Goal: Find specific page/section: Find specific page/section

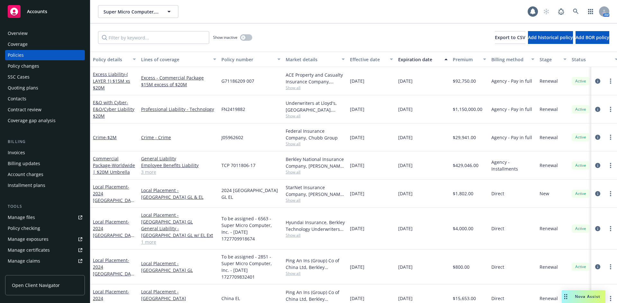
click at [34, 10] on span "Accounts" at bounding box center [37, 11] width 20 height 5
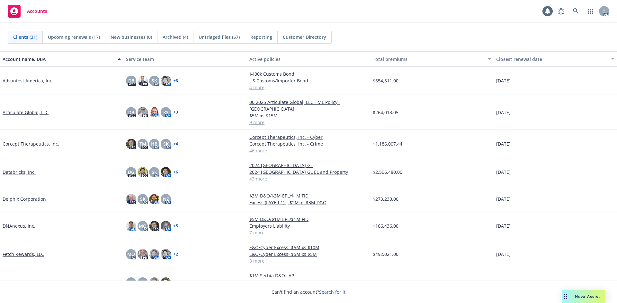
click at [25, 169] on link "Databricks, Inc." at bounding box center [19, 172] width 33 height 7
